Goal: Communication & Community: Ask a question

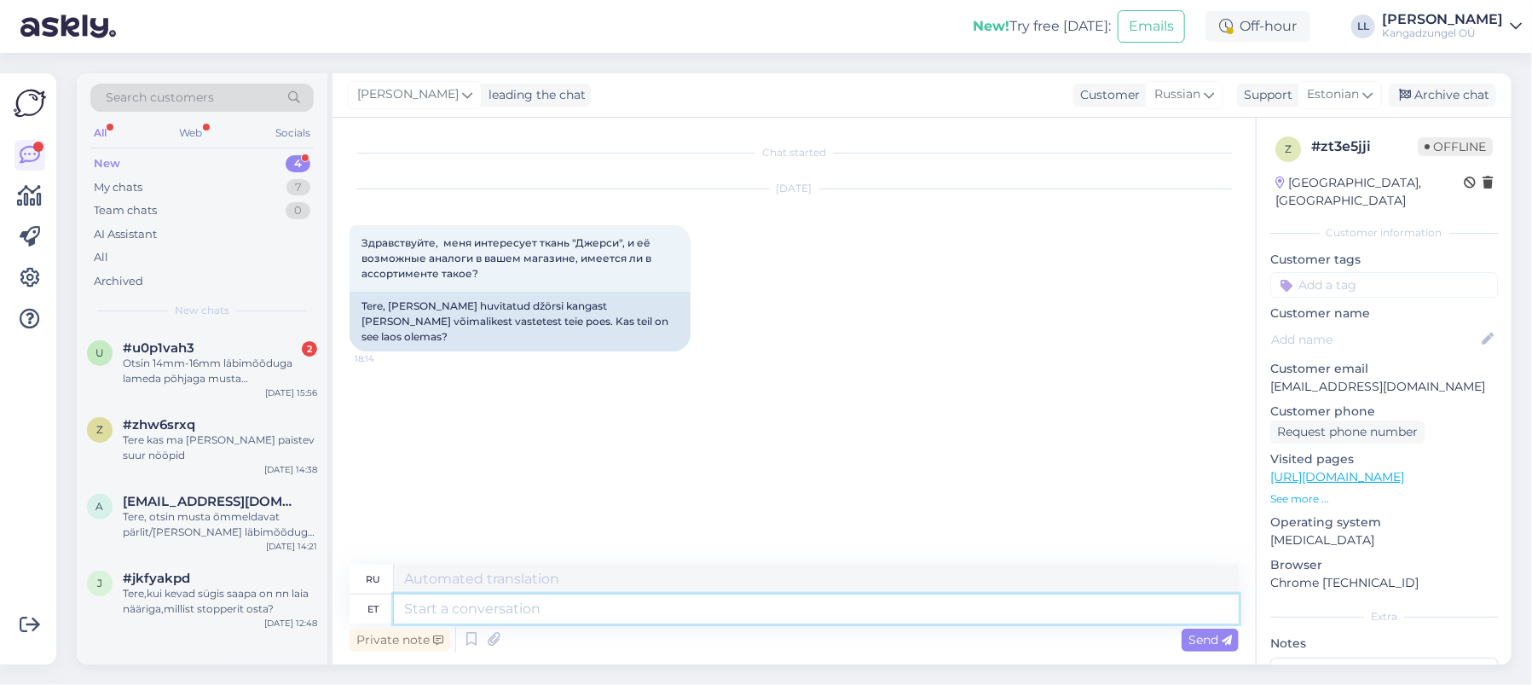
click at [408, 606] on textarea at bounding box center [816, 608] width 845 height 29
drag, startPoint x: 573, startPoint y: 241, endPoint x: 614, endPoint y: 242, distance: 40.9
click at [614, 242] on span "Здравствуйте, меня интересует ткань "Джерси", и её возможные аналоги в вашем ма…" at bounding box center [507, 257] width 292 height 43
copy span "Джерси"
click at [413, 612] on textarea at bounding box center [816, 608] width 845 height 29
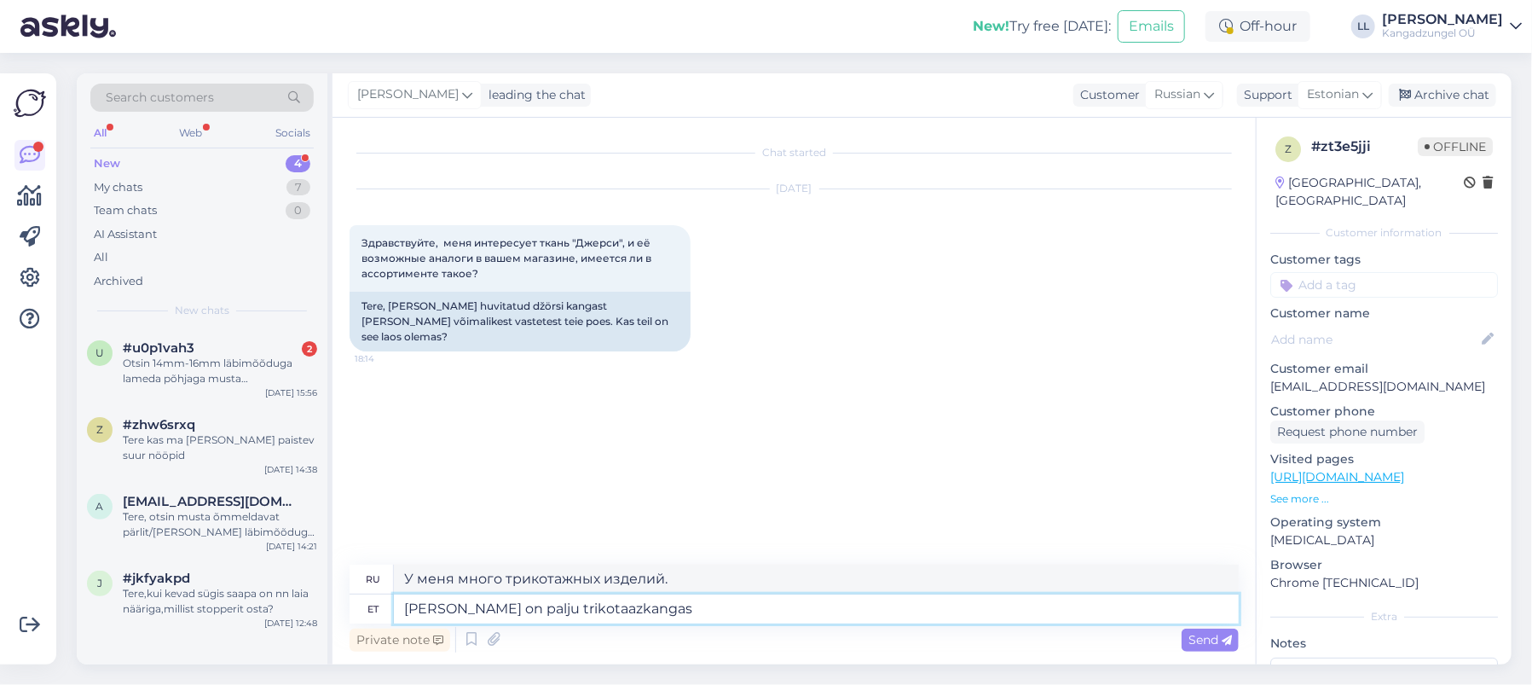
type textarea "[PERSON_NAME] on palju trikotaazkangasy"
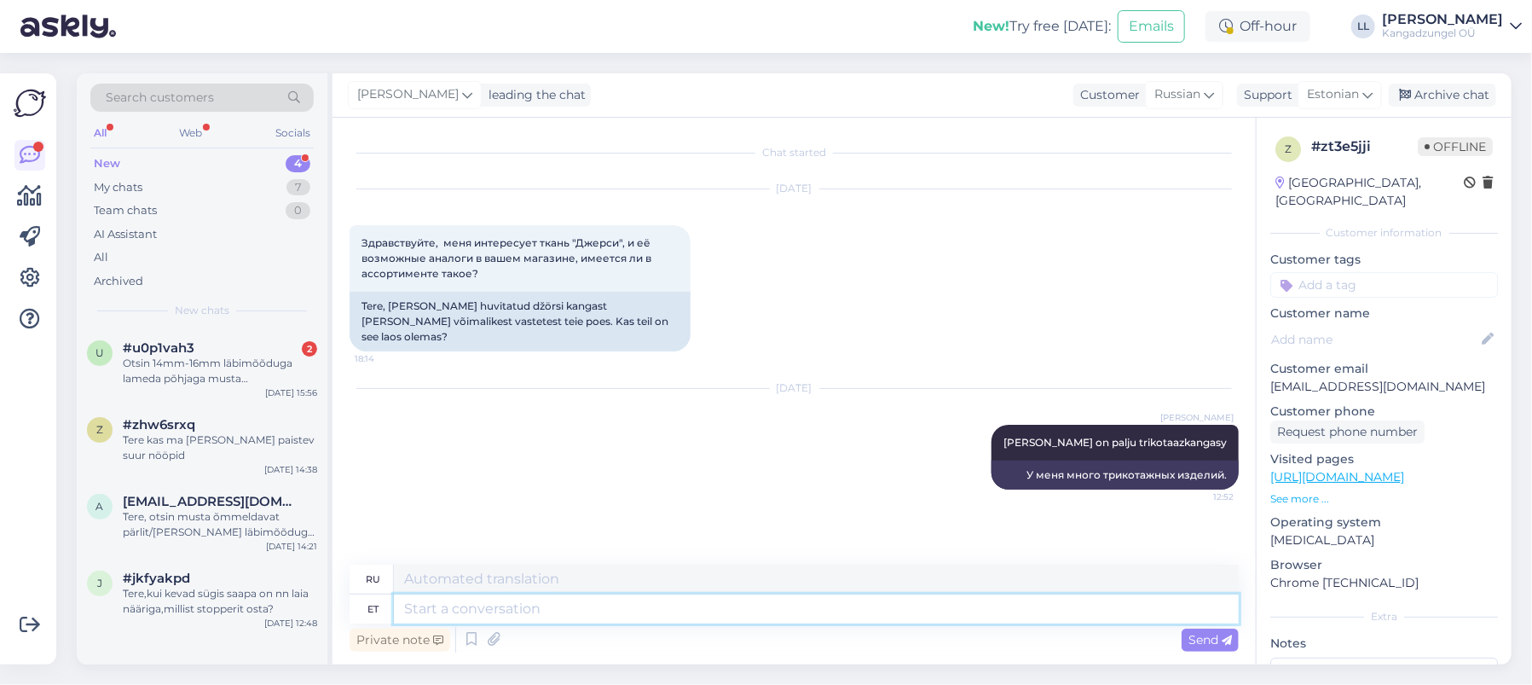
type textarea "y"
click at [466, 607] on textarea "tere, meilom palju trikotaazkangast" at bounding box center [816, 608] width 845 height 29
click at [494, 608] on textarea "tere, [PERSON_NAME] palju trikotaazkangast" at bounding box center [816, 608] width 845 height 29
click at [672, 616] on textarea "tere, meil on palju trikotaazkangast" at bounding box center [816, 608] width 845 height 29
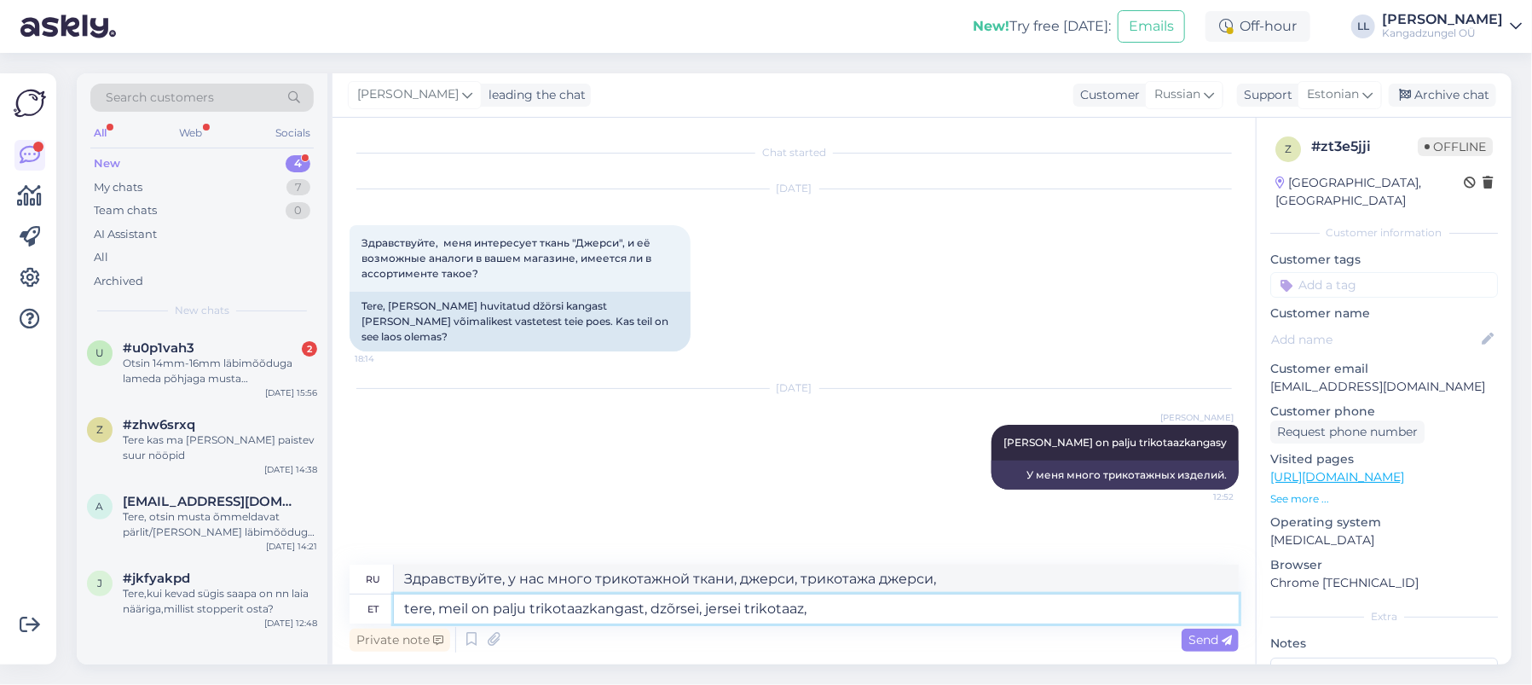
click at [742, 606] on textarea "tere, meil on palju trikotaazkangast, dzõrsei, jersei trikotaaz," at bounding box center [816, 608] width 845 height 29
click at [824, 610] on textarea "tere, meil on palju trikotaazkangast, dzõrsei, jersey trikotaaz," at bounding box center [816, 608] width 845 height 29
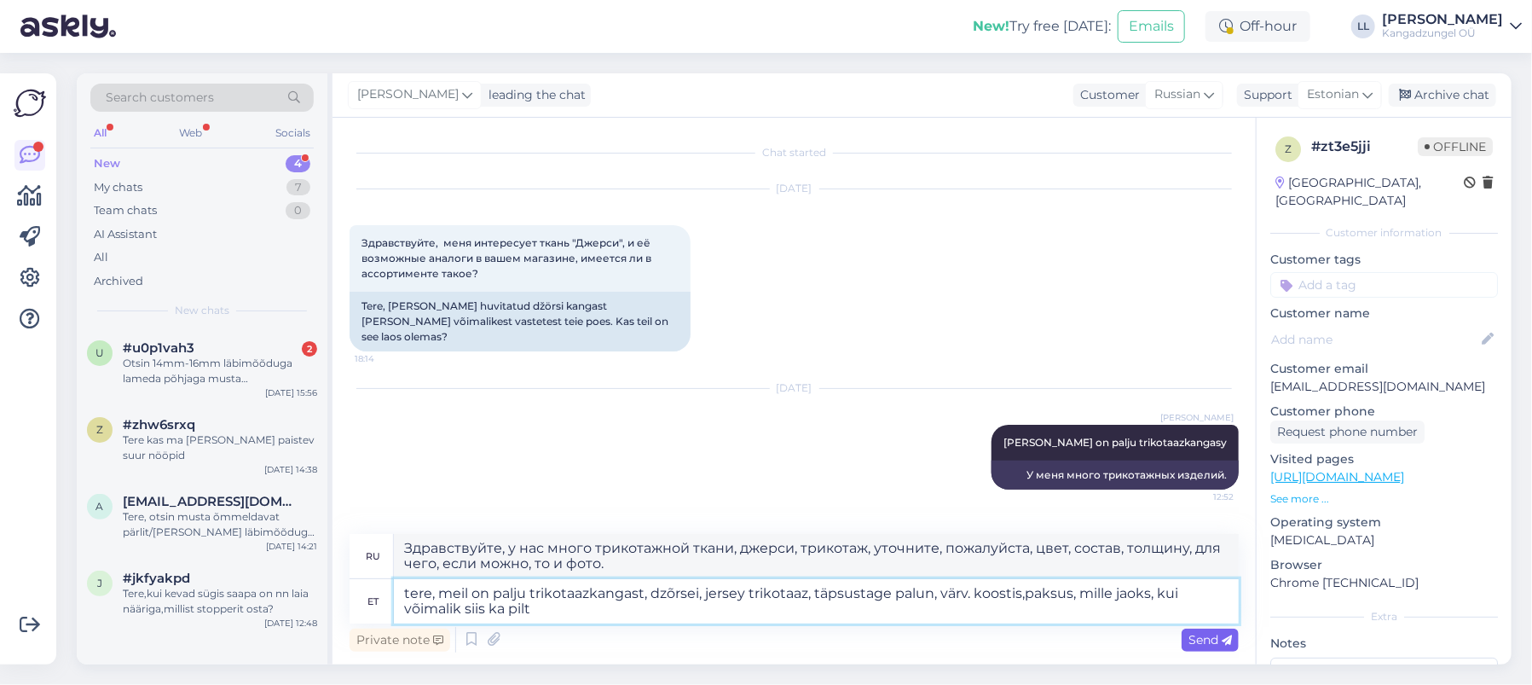
type textarea "tere, meil on palju trikotaazkangast, dzõrsei, jersey trikotaaz, täpsustage pal…"
click at [1198, 638] on span "Send" at bounding box center [1209, 639] width 43 height 15
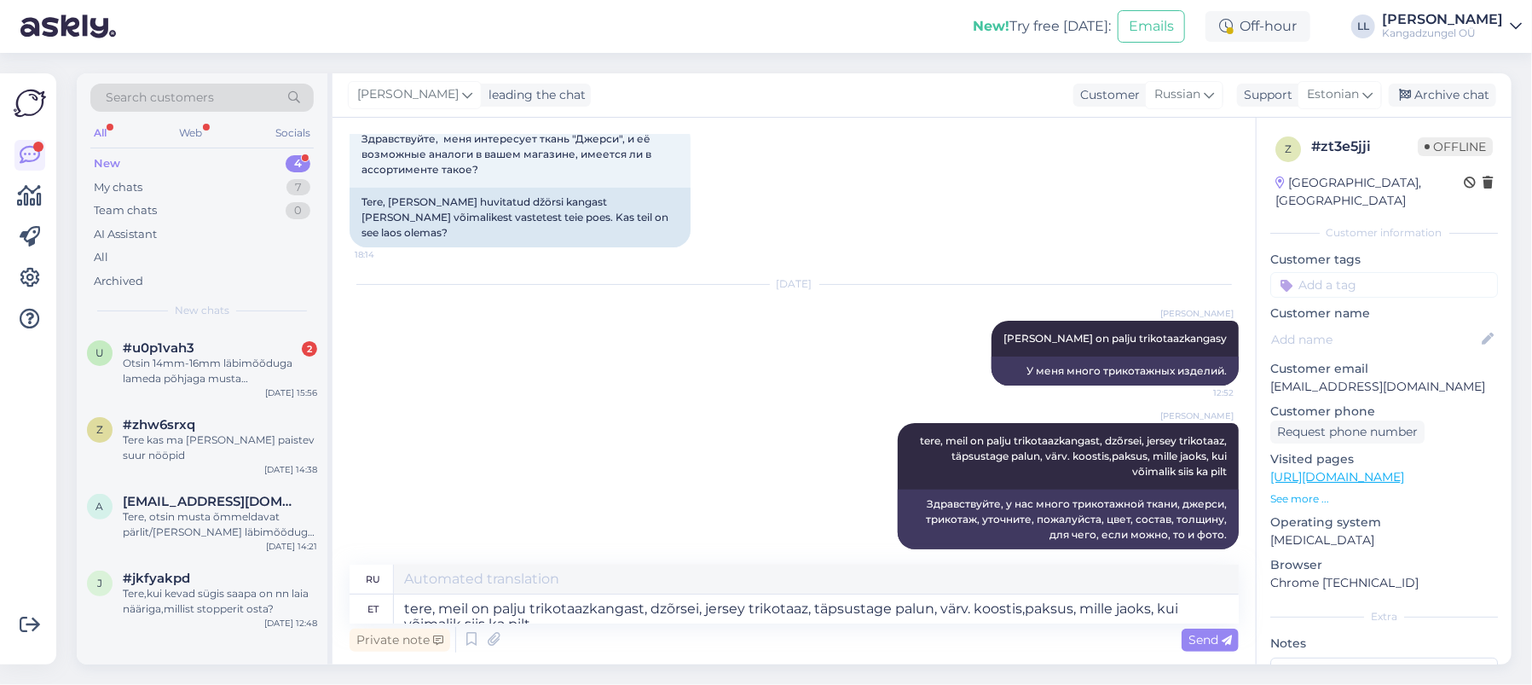
scroll to position [107, 0]
